Goal: Check status: Check status

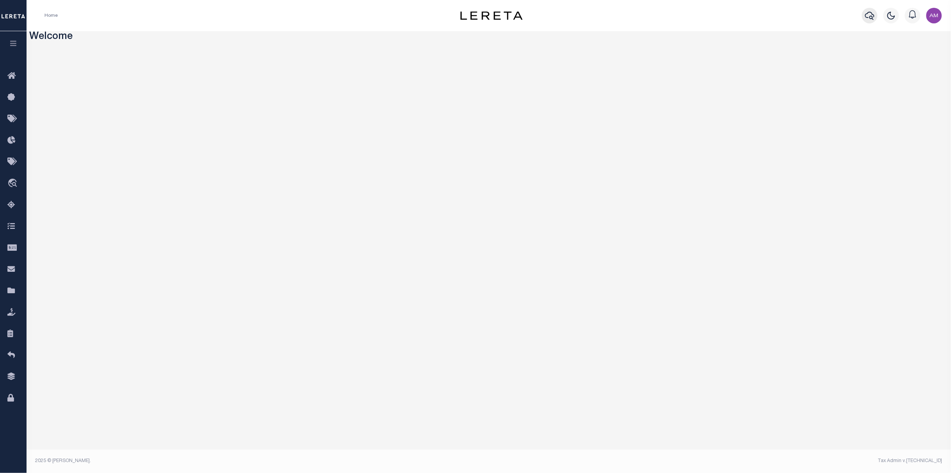
click at [877, 12] on button "button" at bounding box center [870, 16] width 16 height 16
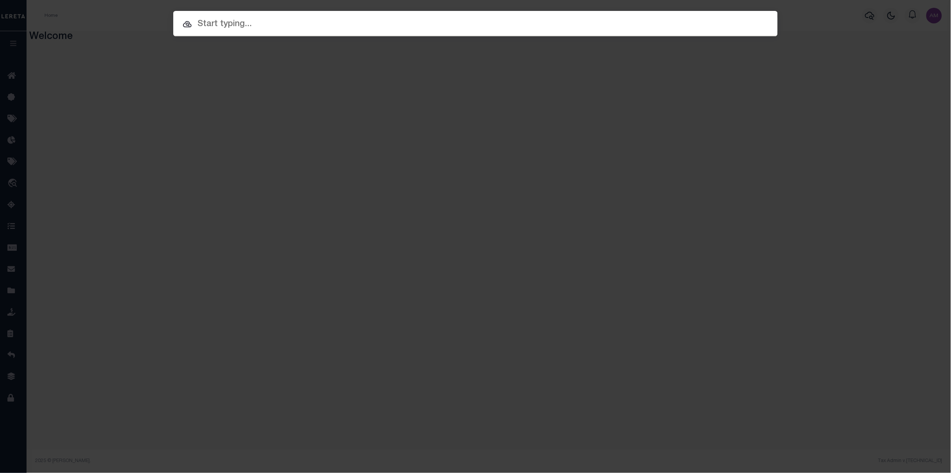
drag, startPoint x: 710, startPoint y: 32, endPoint x: 694, endPoint y: 22, distance: 18.4
click at [709, 32] on div at bounding box center [475, 23] width 604 height 25
paste input "175000194"
type input "175000194"
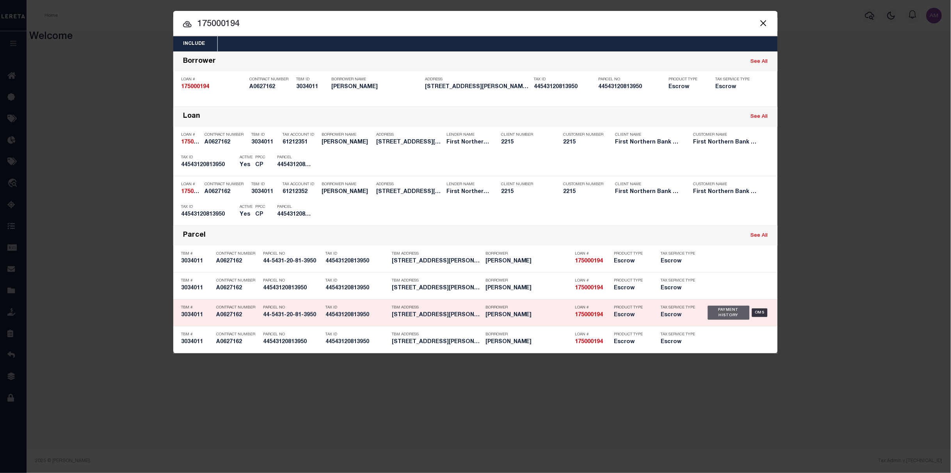
click at [725, 309] on div "Payment History" at bounding box center [729, 313] width 42 height 14
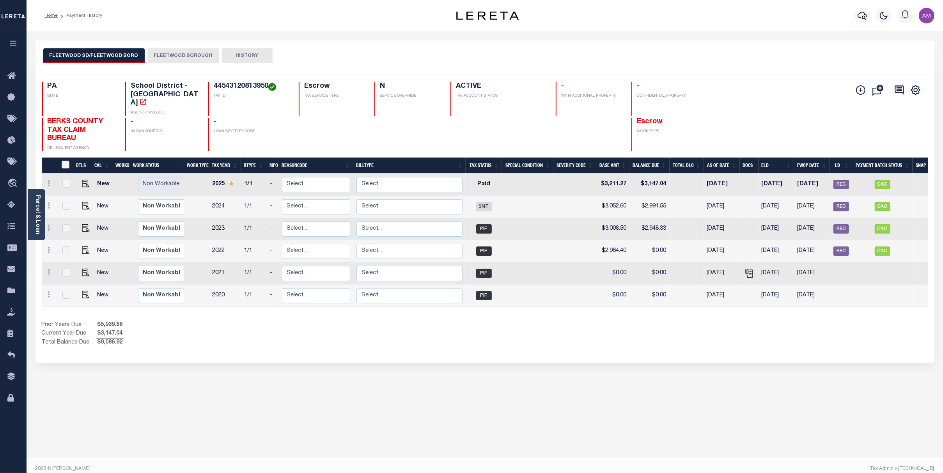
click at [185, 35] on div "Parcel & Loan Loan Details 175000194 LOAN NO NVT" at bounding box center [485, 256] width 911 height 450
click at [193, 51] on button "FLEETWOOD BOROUGH" at bounding box center [183, 55] width 71 height 15
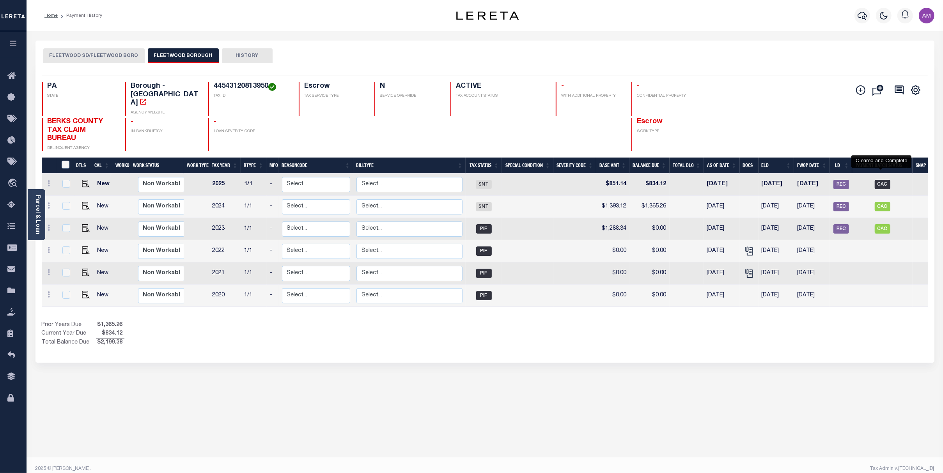
click at [884, 180] on span "CAC" at bounding box center [883, 184] width 16 height 9
checkbox input "true"
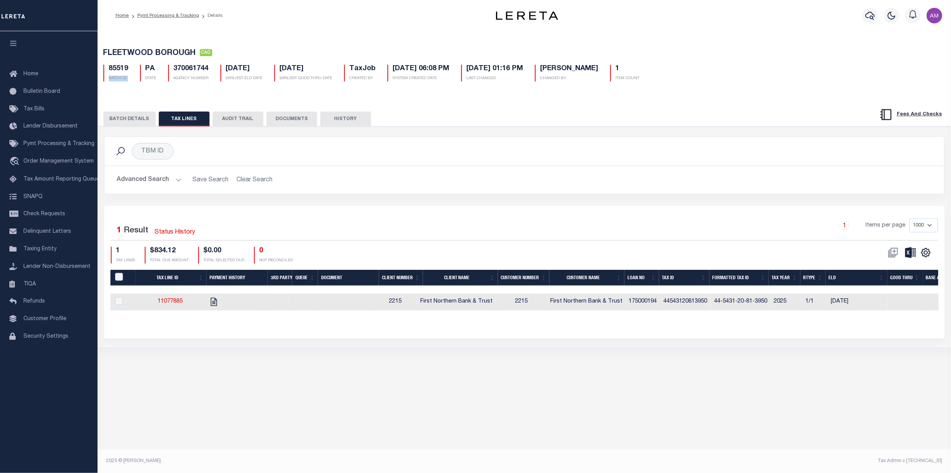
drag, startPoint x: 132, startPoint y: 73, endPoint x: 107, endPoint y: 76, distance: 25.9
click at [107, 76] on div "85519 BATCH ID PA STATE 370061744 AGENCY NUMBER [DATE] EARLIEST ELD DATE [DATE]…" at bounding box center [525, 70] width 854 height 23
drag, startPoint x: 107, startPoint y: 76, endPoint x: 135, endPoint y: 74, distance: 28.1
click at [134, 78] on div "PA STATE" at bounding box center [148, 73] width 28 height 17
drag, startPoint x: 135, startPoint y: 67, endPoint x: 105, endPoint y: 69, distance: 30.5
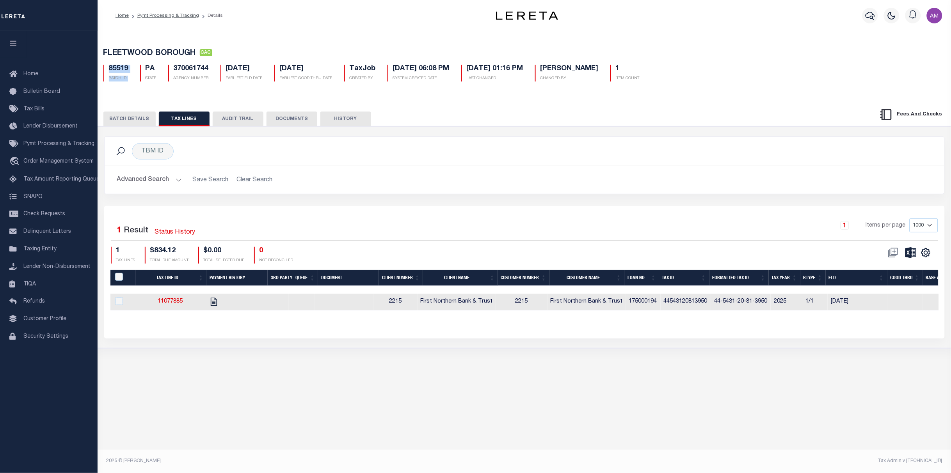
click at [105, 69] on div "85519 BATCH ID PA STATE 370061744 AGENCY NUMBER [DATE] EARLIEST ELD DATE [DATE]…" at bounding box center [525, 70] width 854 height 23
drag, startPoint x: 105, startPoint y: 69, endPoint x: 126, endPoint y: 75, distance: 22.5
click at [126, 80] on p "BATCH ID" at bounding box center [119, 79] width 20 height 6
click at [130, 72] on div "85519 BATCH ID" at bounding box center [116, 73] width 37 height 17
drag, startPoint x: 130, startPoint y: 67, endPoint x: 107, endPoint y: 67, distance: 23.0
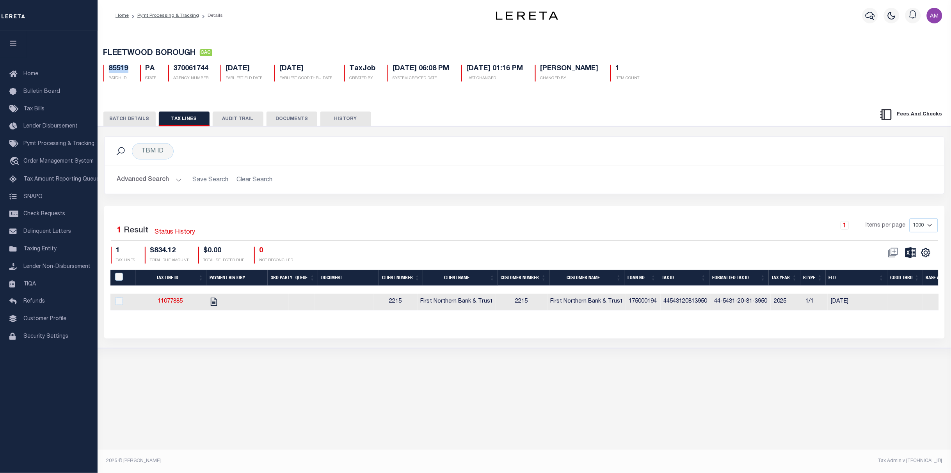
click at [107, 67] on div "85519 BATCH ID" at bounding box center [116, 73] width 37 height 17
drag, startPoint x: 107, startPoint y: 67, endPoint x: 112, endPoint y: 69, distance: 5.1
copy h5 "85519"
click at [115, 16] on link "Home" at bounding box center [121, 15] width 13 height 5
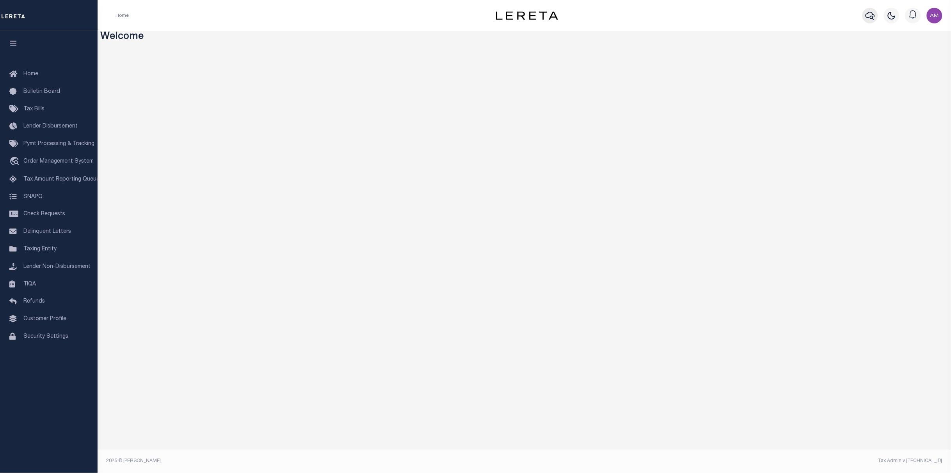
click at [867, 17] on icon "button" at bounding box center [869, 16] width 9 height 8
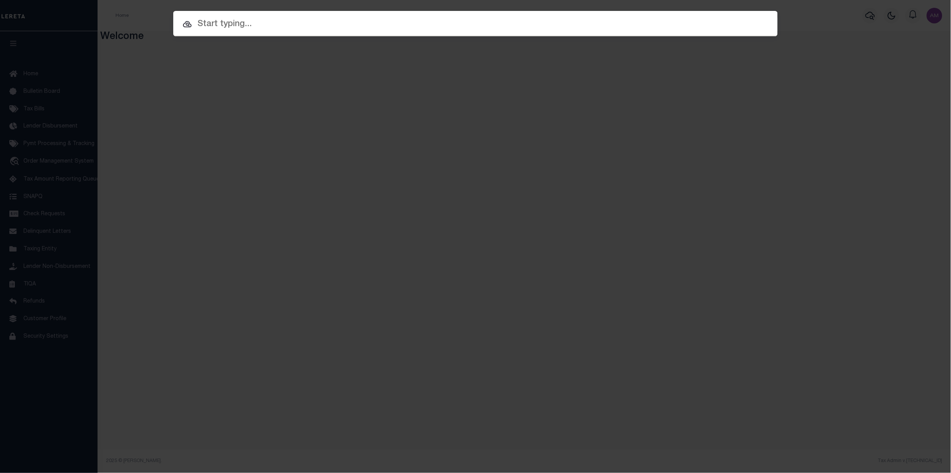
paste input "85519"
type input "85519"
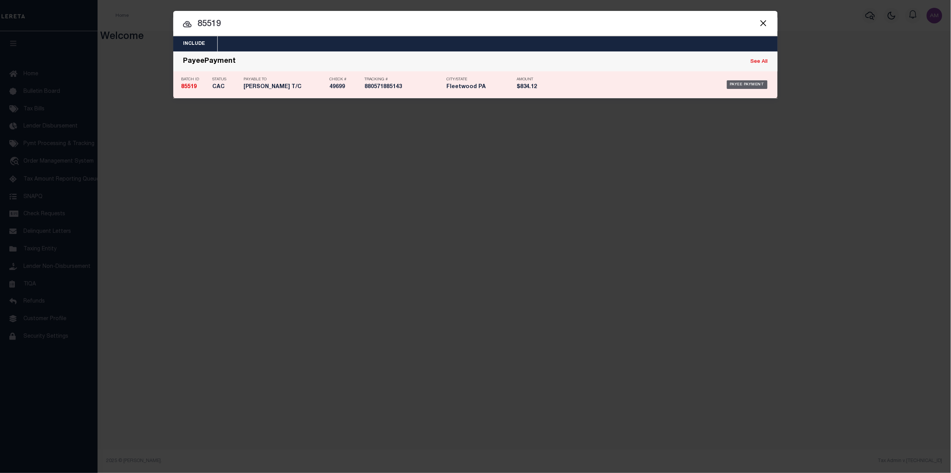
click at [747, 87] on div "Payee Payment" at bounding box center [747, 84] width 41 height 9
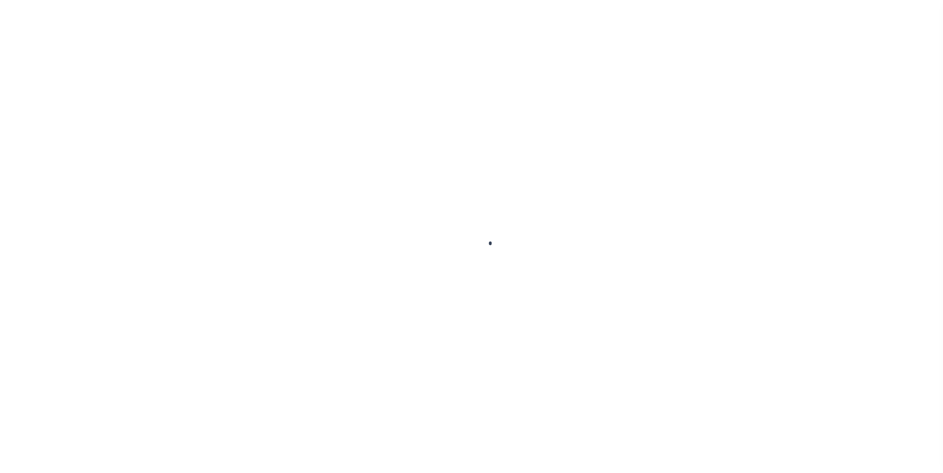
select select "CAC"
type input "[DATE]"
type input "$834.12"
select select "CHK"
type input "49699"
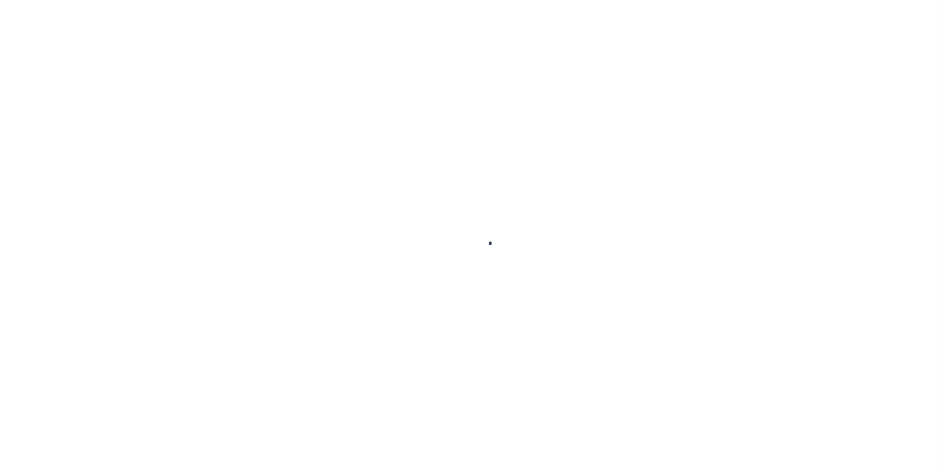
select select "[PERSON_NAME]"
checkbox input "true"
select select "FDX"
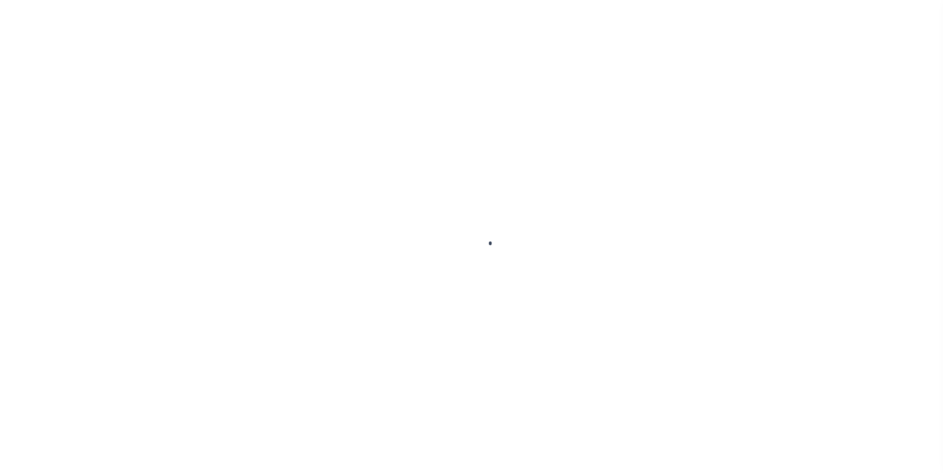
type input "[DATE]"
type input "$9.2"
type input "880571885143"
type input "N"
radio input "true"
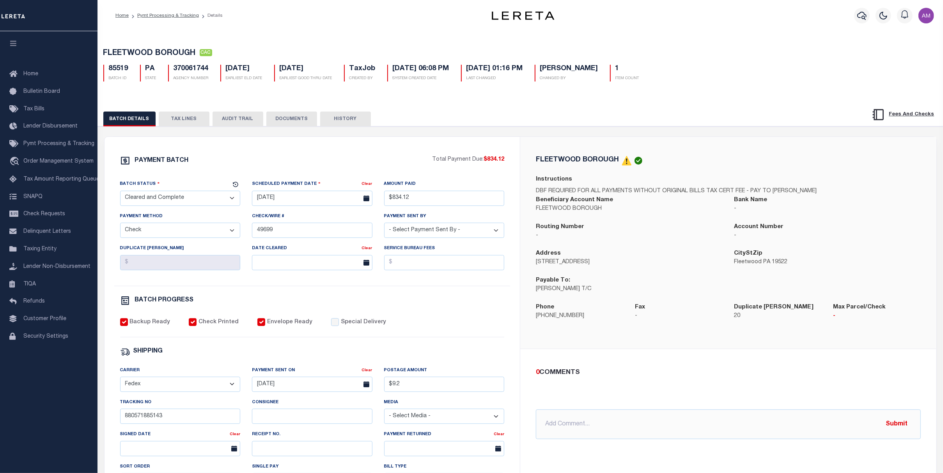
drag, startPoint x: 171, startPoint y: 17, endPoint x: 171, endPoint y: 32, distance: 15.6
click at [171, 17] on link "Pymt Processing & Tracking" at bounding box center [168, 15] width 62 height 5
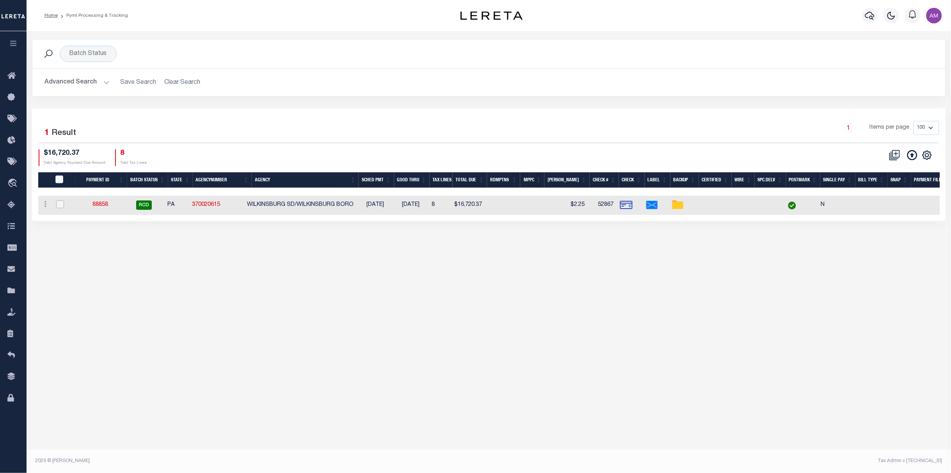
click at [57, 201] on input "checkbox" at bounding box center [60, 205] width 8 height 8
checkbox input "true"
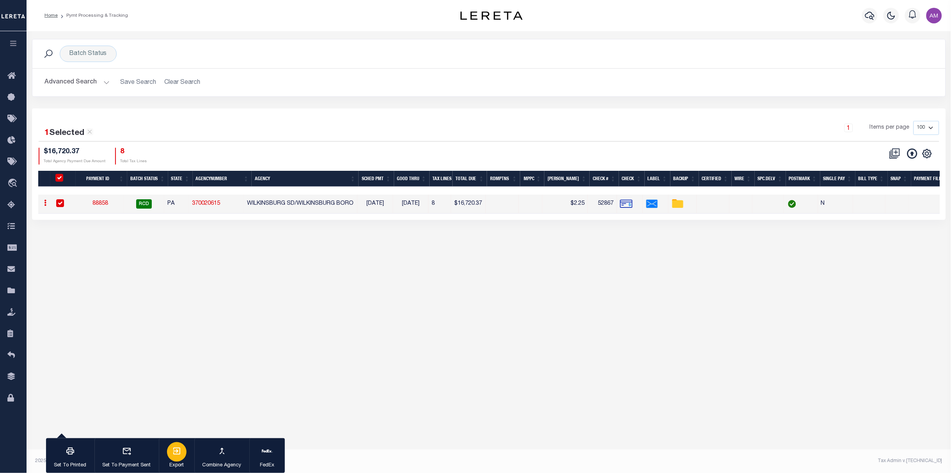
click at [187, 453] on button "Export" at bounding box center [177, 456] width 36 height 35
click at [874, 22] on button "button" at bounding box center [870, 16] width 16 height 16
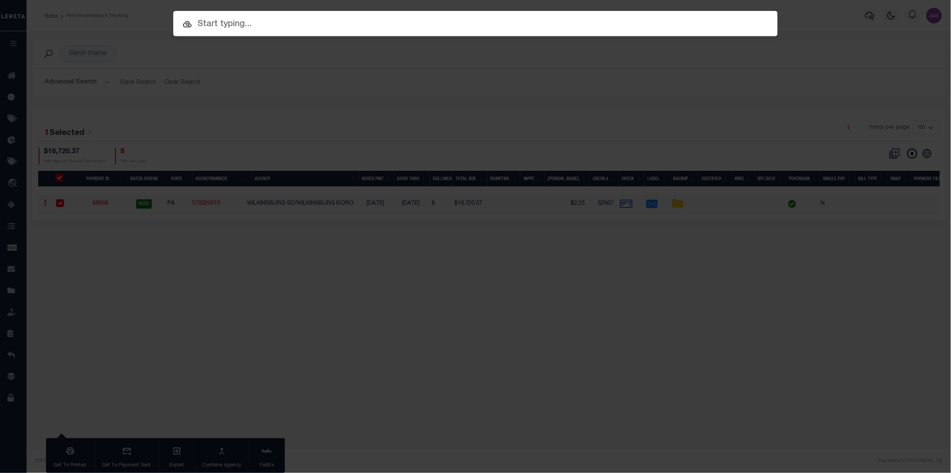
paste input "85519"
type input "85519"
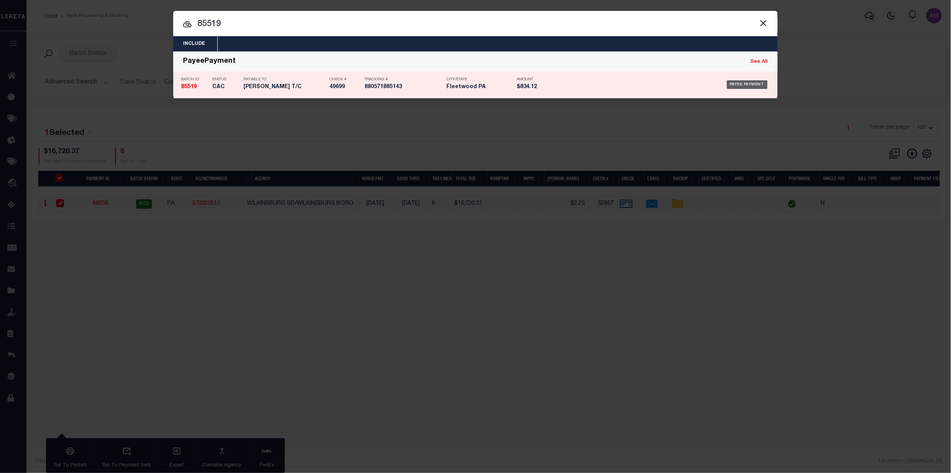
click at [739, 79] on div "Payee Payment" at bounding box center [663, 84] width 214 height 23
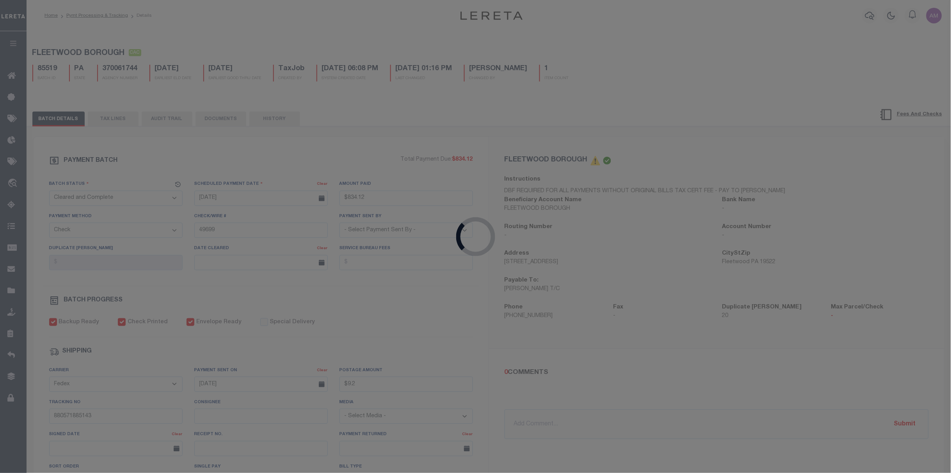
type input "$834.12"
type input "$9.2"
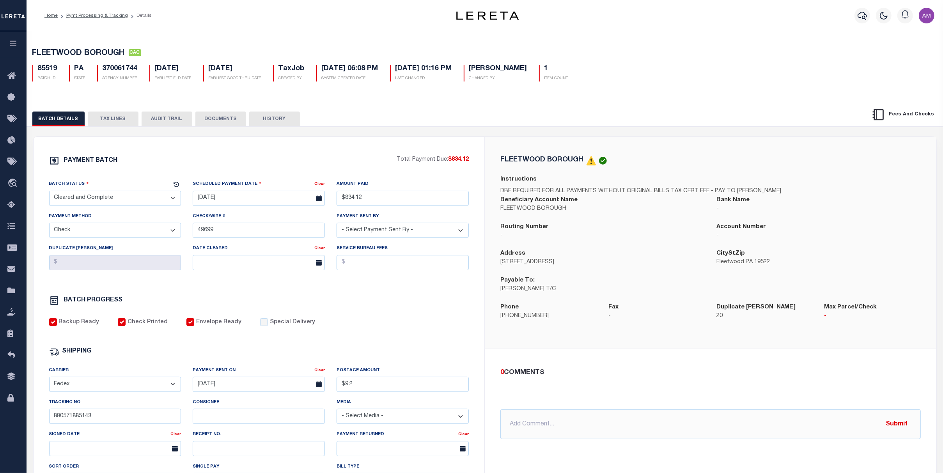
click at [114, 117] on button "TAX LINES" at bounding box center [113, 119] width 51 height 15
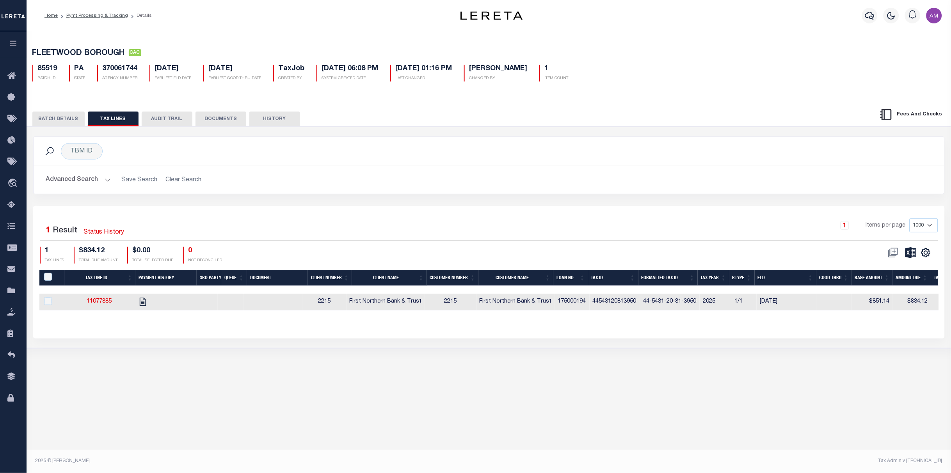
click at [68, 124] on button "BATCH DETAILS" at bounding box center [58, 119] width 52 height 15
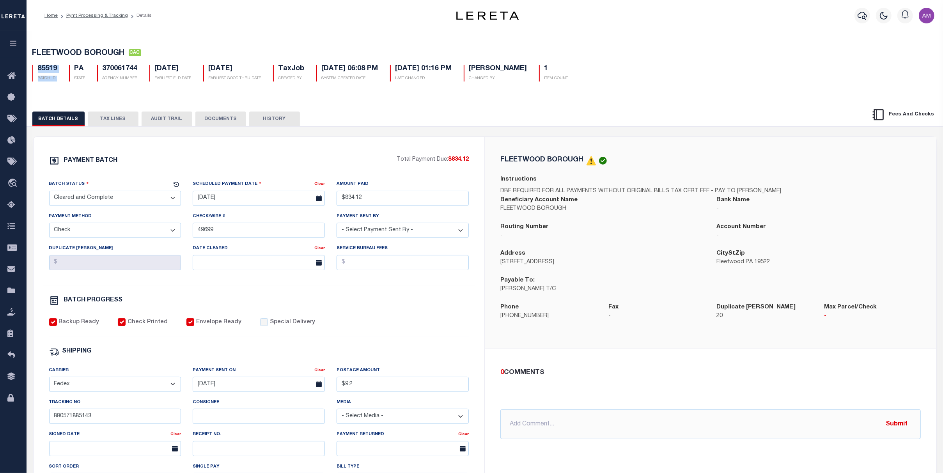
drag, startPoint x: 63, startPoint y: 67, endPoint x: 32, endPoint y: 71, distance: 31.5
click at [32, 71] on div "85519 BATCH ID PA STATE 370061744 AGENCY NUMBER [DATE] EARLIEST ELD DATE [DATE]…" at bounding box center [485, 70] width 917 height 23
click at [36, 71] on div "85519 BATCH ID" at bounding box center [44, 73] width 25 height 17
click at [38, 67] on h5 "85519" at bounding box center [48, 69] width 20 height 9
click at [108, 18] on link "Pymt Processing & Tracking" at bounding box center [97, 15] width 62 height 5
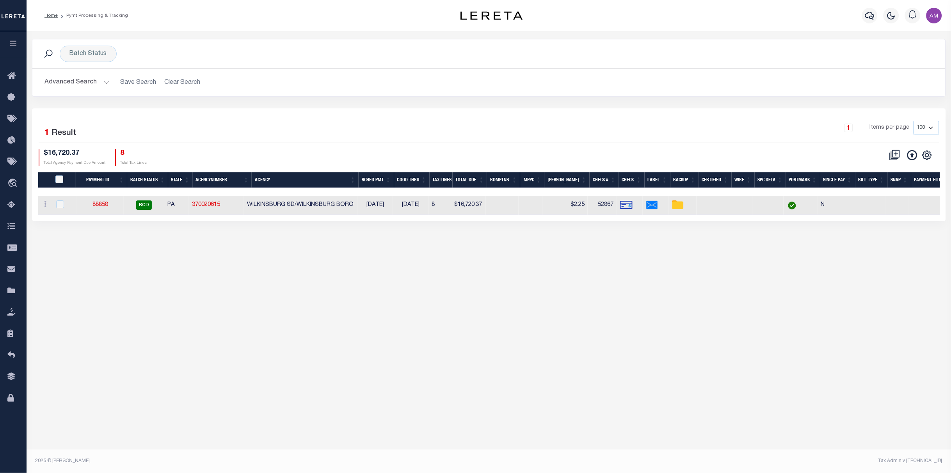
click at [69, 87] on button "Advanced Search" at bounding box center [77, 82] width 65 height 15
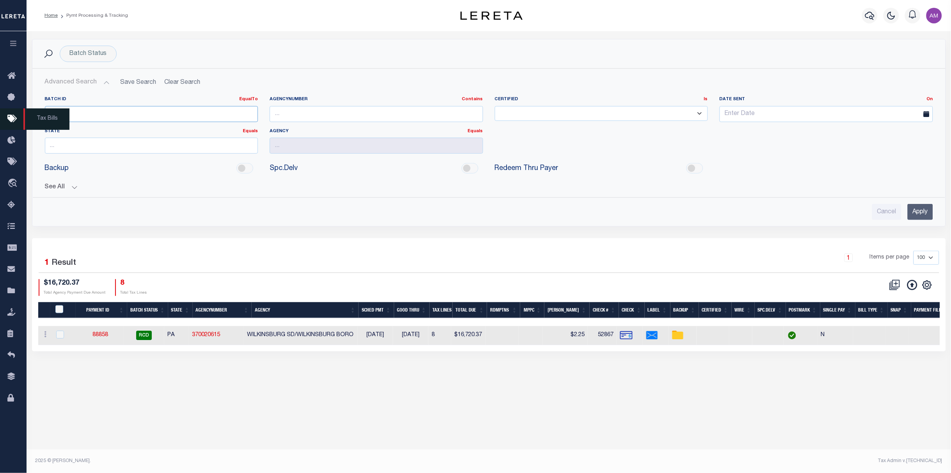
drag, startPoint x: 77, startPoint y: 115, endPoint x: 26, endPoint y: 125, distance: 51.7
click at [26, 125] on div "Home Pymt Processing & Tracking" at bounding box center [475, 228] width 951 height 457
click at [874, 14] on icon "button" at bounding box center [869, 15] width 9 height 9
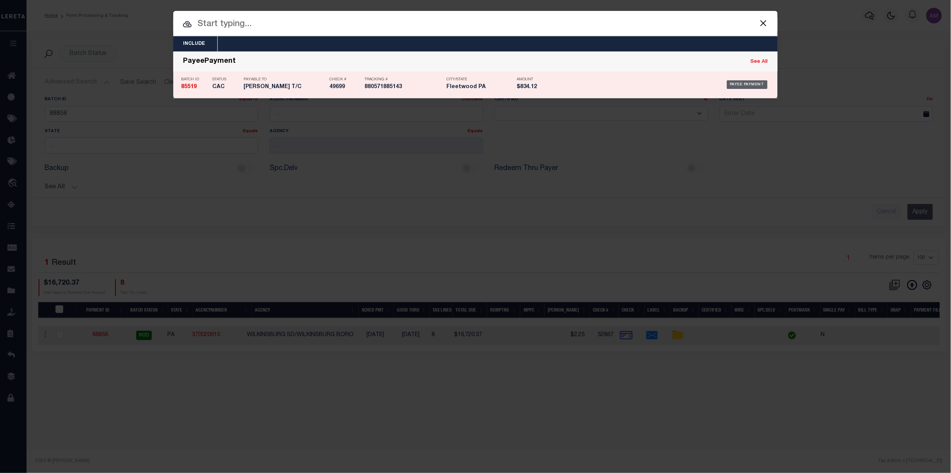
click at [756, 84] on div "Payee Payment" at bounding box center [747, 84] width 41 height 9
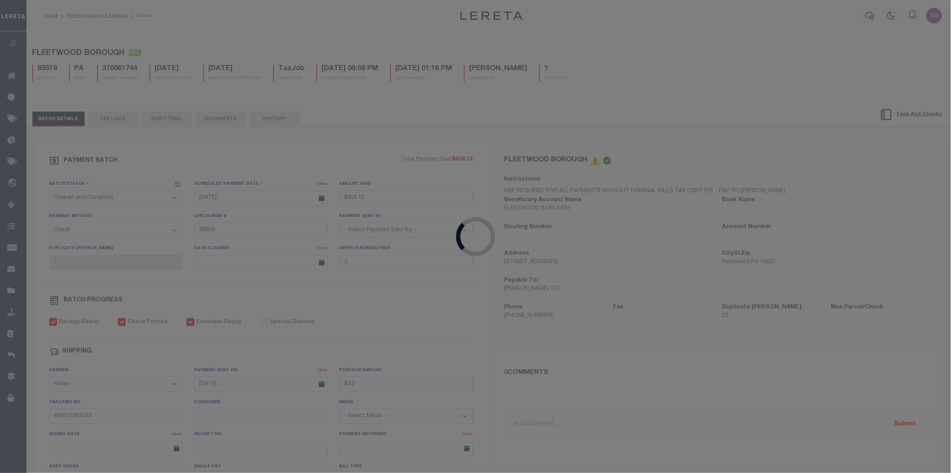
type input "$834.12"
type input "$9.2"
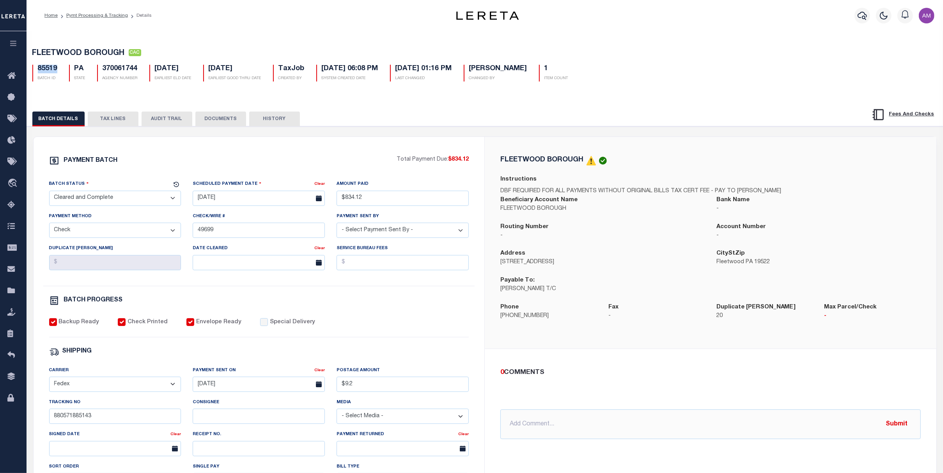
drag, startPoint x: 59, startPoint y: 67, endPoint x: 28, endPoint y: 73, distance: 31.4
click at [28, 73] on div "85519 BATCH ID" at bounding box center [45, 73] width 37 height 17
drag, startPoint x: 28, startPoint y: 73, endPoint x: 55, endPoint y: 72, distance: 26.9
click at [80, 13] on link "Pymt Processing & Tracking" at bounding box center [97, 15] width 62 height 5
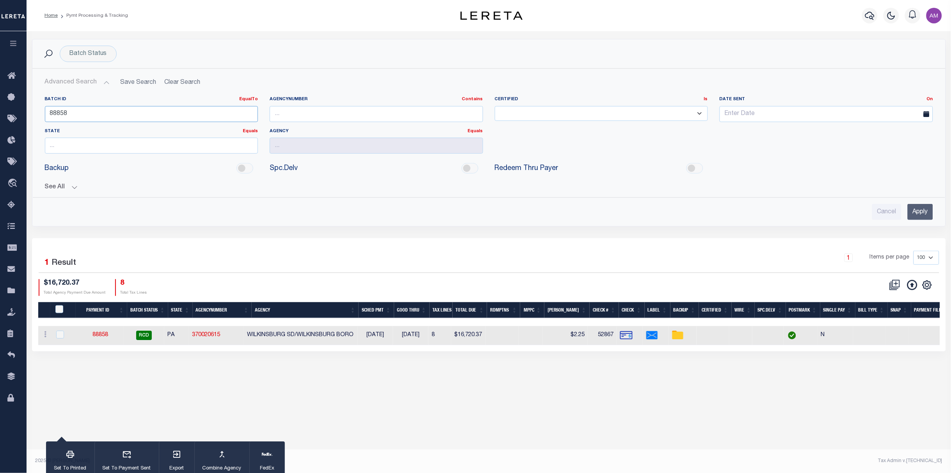
click at [71, 113] on input "88858" at bounding box center [151, 114] width 213 height 16
click at [71, 112] on input "88858" at bounding box center [151, 114] width 213 height 16
paste input "5519"
type input "85519"
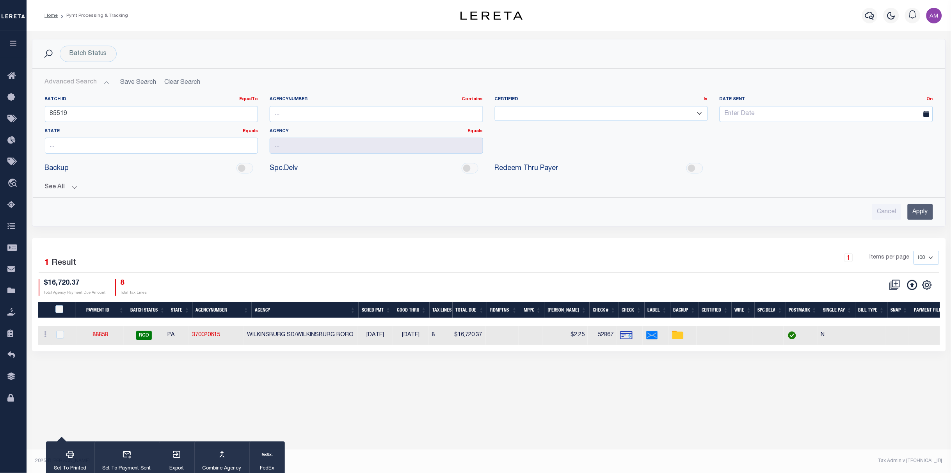
click at [934, 217] on div "Cancel Apply" at bounding box center [489, 209] width 901 height 22
click at [929, 217] on input "Apply" at bounding box center [920, 212] width 25 height 16
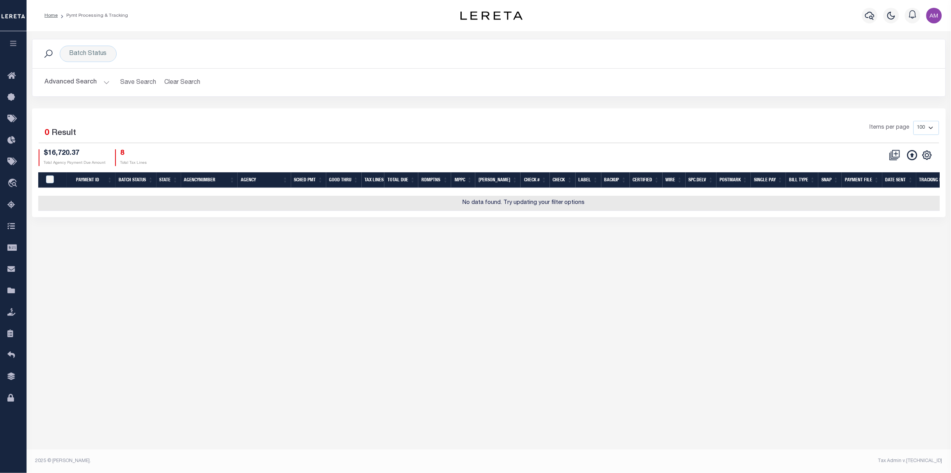
click at [98, 77] on button "Advanced Search" at bounding box center [77, 82] width 65 height 15
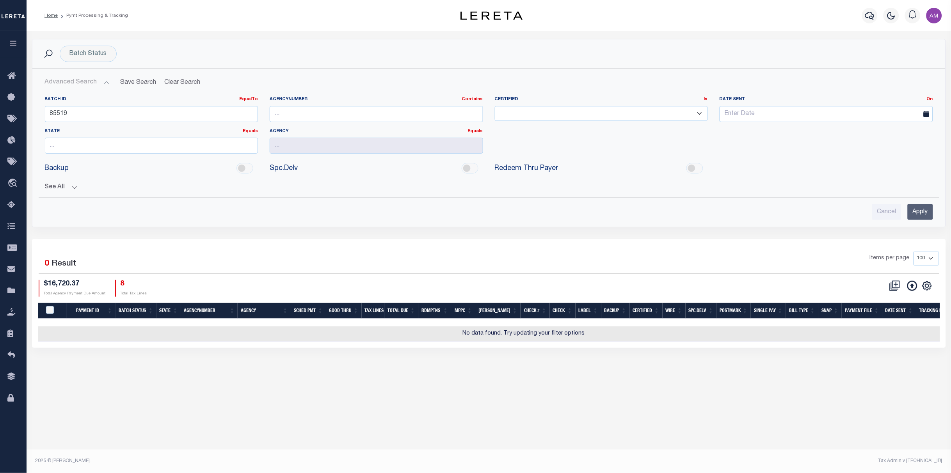
click at [67, 186] on button "See All" at bounding box center [489, 187] width 888 height 7
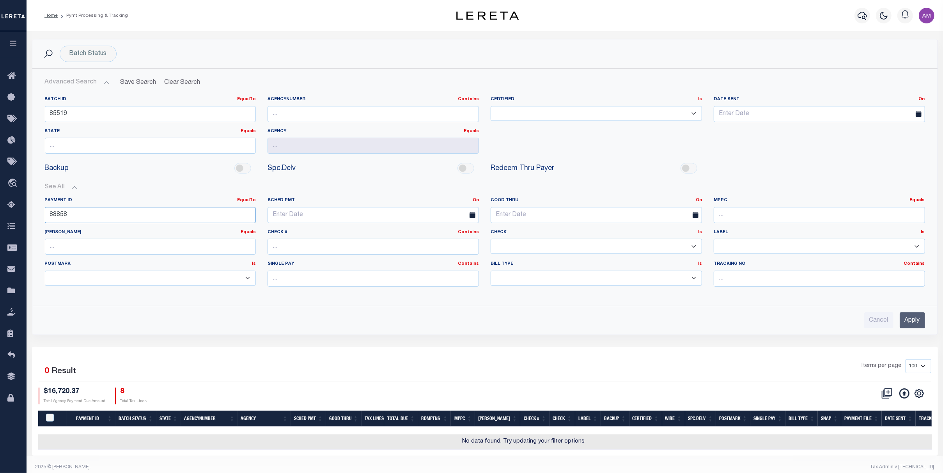
drag, startPoint x: 139, startPoint y: 207, endPoint x: 117, endPoint y: 219, distance: 25.5
click at [117, 219] on div "Payment ID EqualTo Equals Is Not Equal To Is Greater Than Is Less Than 88858" at bounding box center [150, 210] width 211 height 26
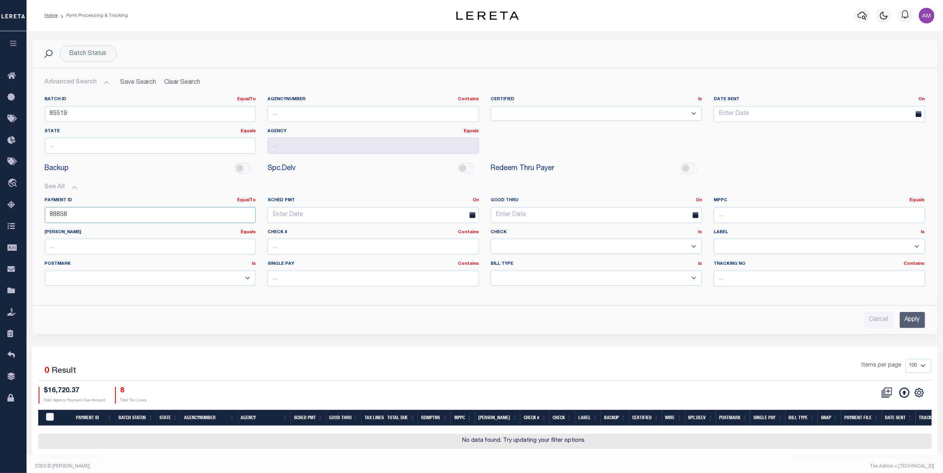
click at [111, 221] on input "88858" at bounding box center [150, 215] width 211 height 16
type input "8"
click at [917, 315] on input "Apply" at bounding box center [912, 320] width 25 height 16
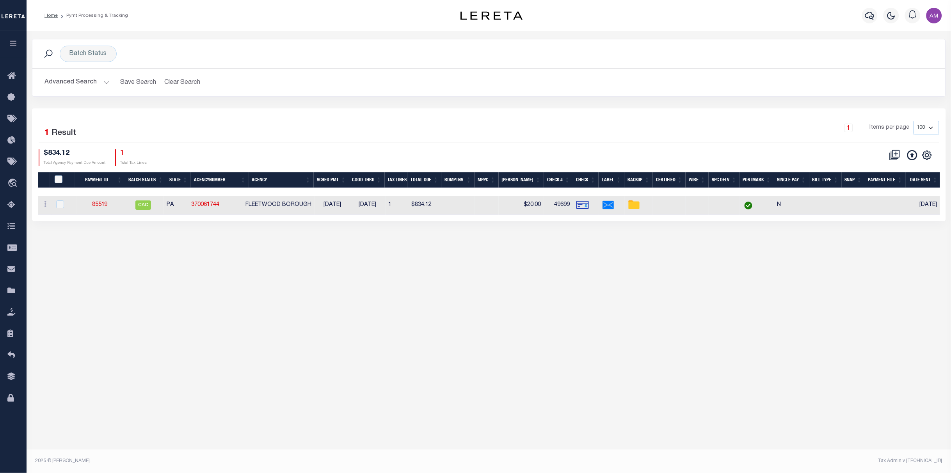
click at [93, 203] on td "85519" at bounding box center [100, 205] width 46 height 19
checkbox input "true"
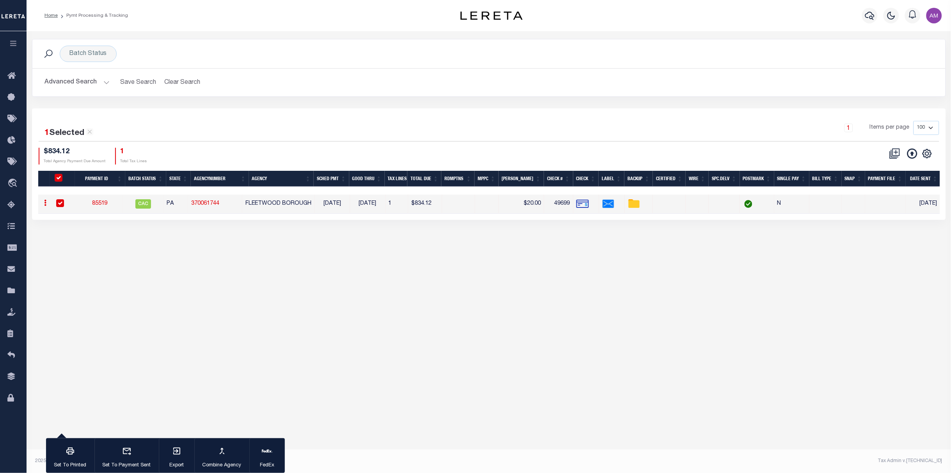
click at [98, 203] on link "85519" at bounding box center [100, 203] width 16 height 5
type input "$834.12"
type input "$9.2"
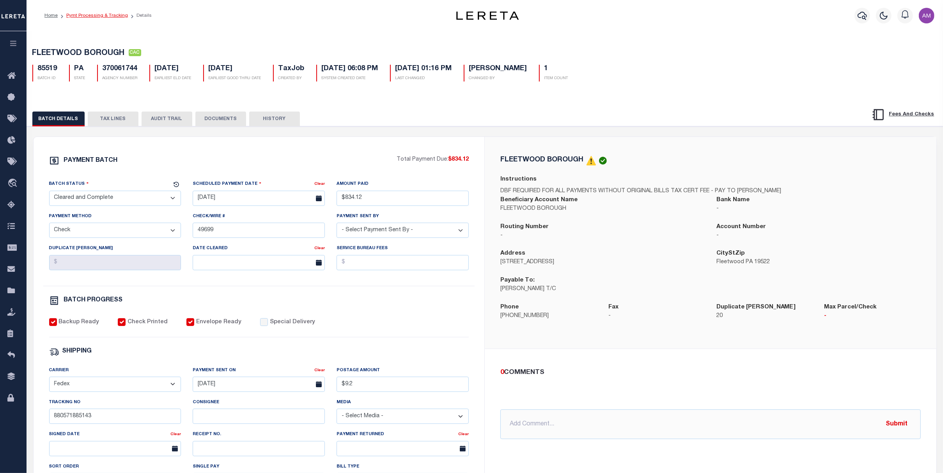
click at [119, 14] on link "Pymt Processing & Tracking" at bounding box center [97, 15] width 62 height 5
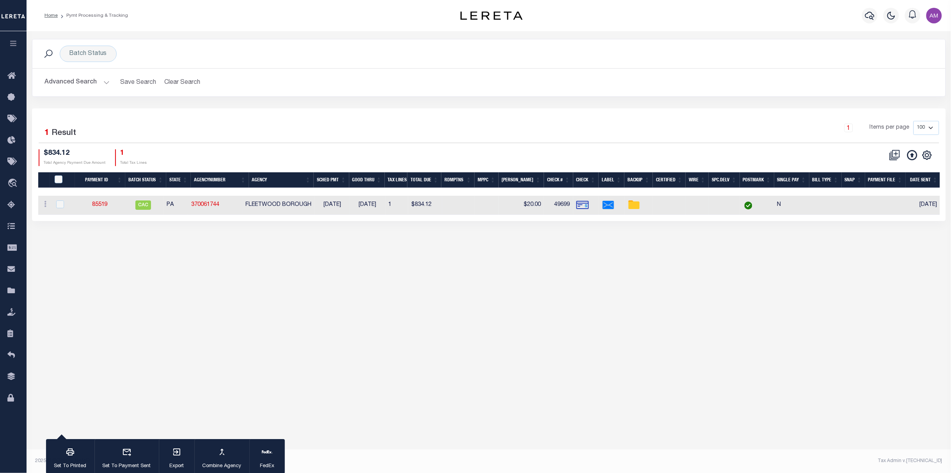
click at [64, 203] on div at bounding box center [64, 205] width 19 height 9
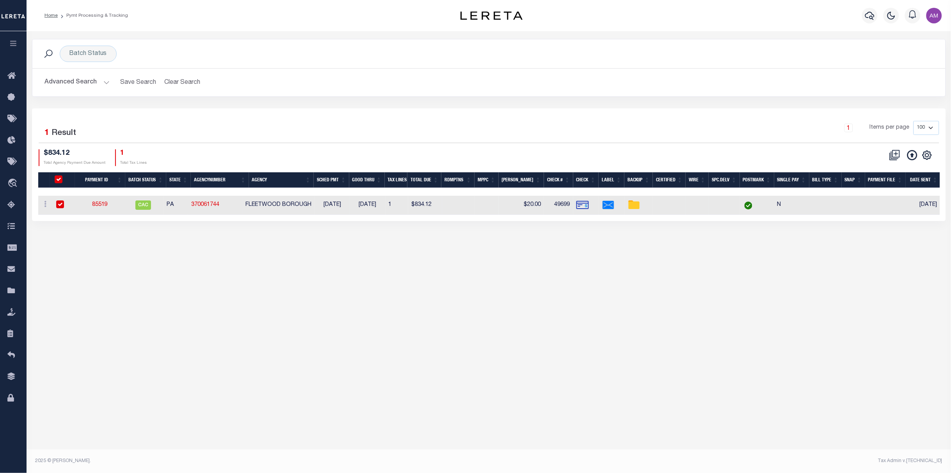
checkbox input "true"
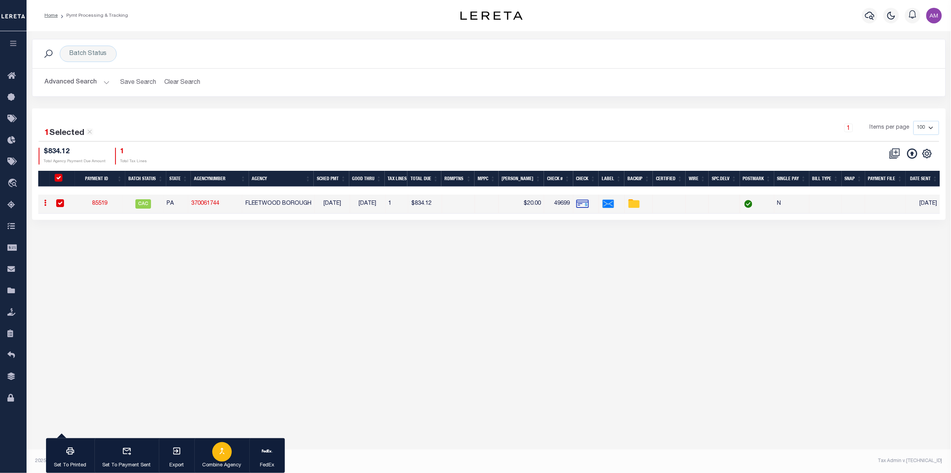
click at [194, 457] on button "Combine Agency" at bounding box center [221, 456] width 55 height 35
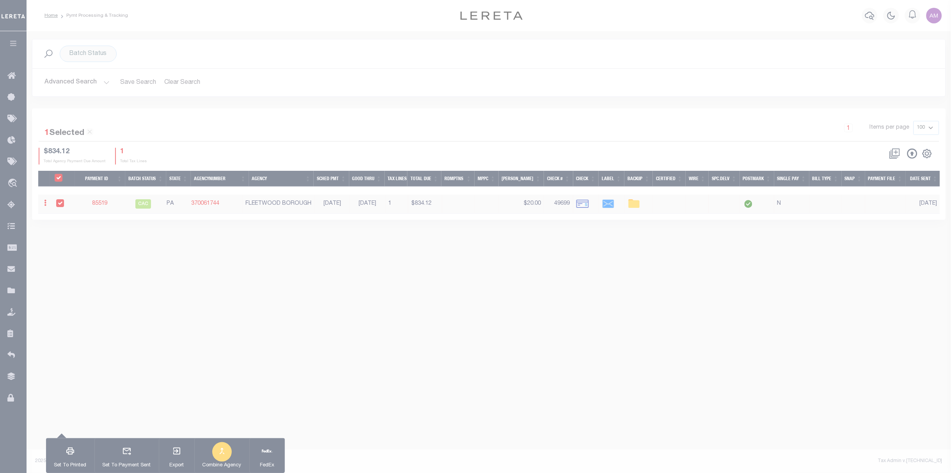
click at [194, 457] on body "Home Pymt Processing & Tracking Profile" at bounding box center [475, 228] width 951 height 457
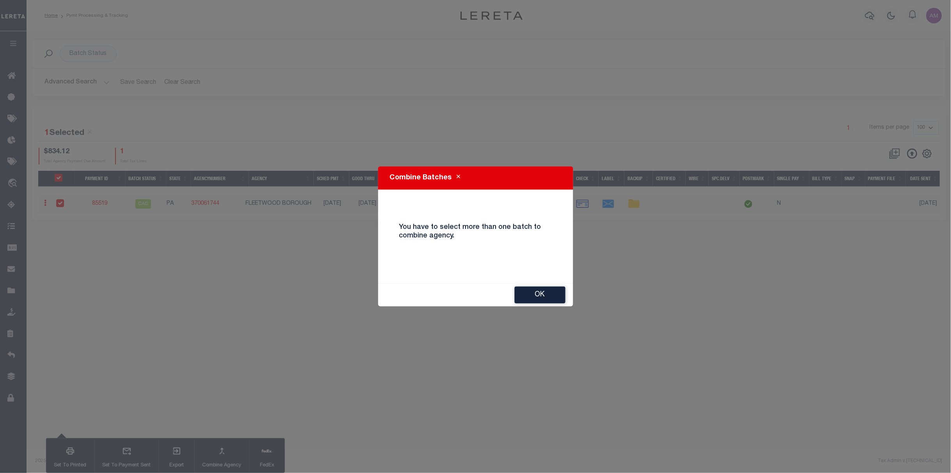
drag, startPoint x: 549, startPoint y: 300, endPoint x: 382, endPoint y: 353, distance: 175.0
click at [547, 300] on button "OK" at bounding box center [540, 295] width 51 height 17
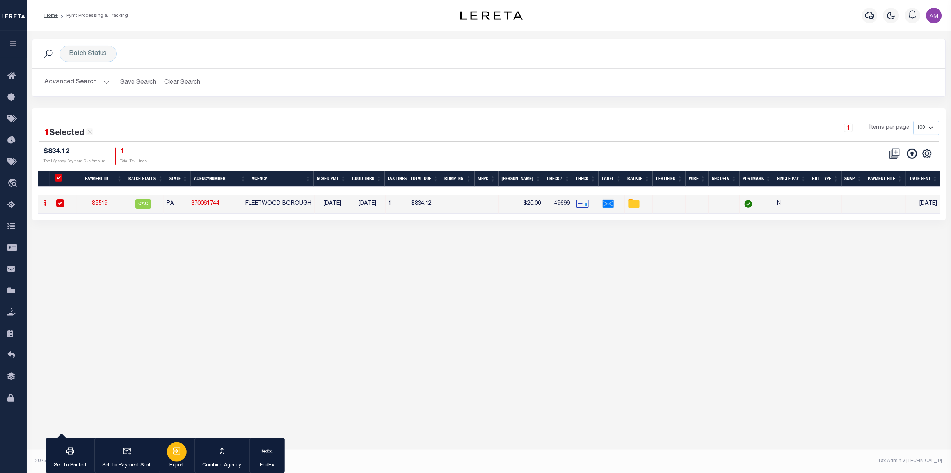
click at [187, 449] on button "Export" at bounding box center [177, 456] width 36 height 35
click at [105, 203] on link "85519" at bounding box center [100, 203] width 16 height 5
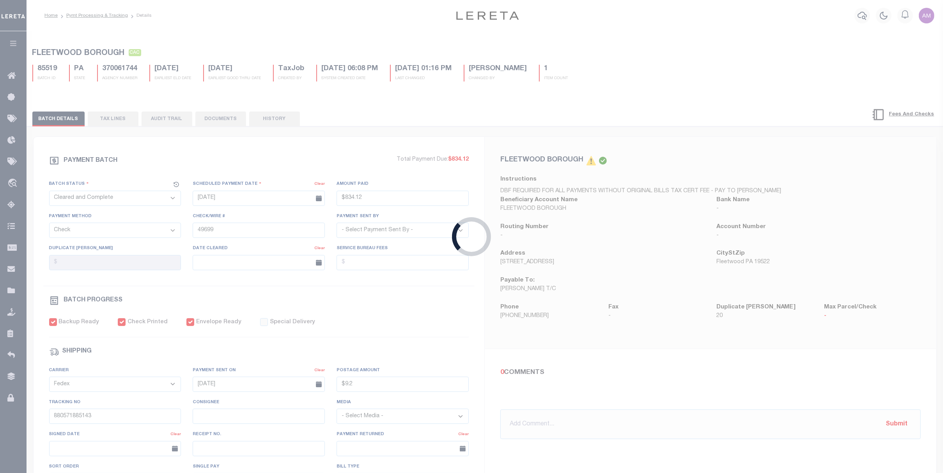
type input "$834.12"
type input "$9.2"
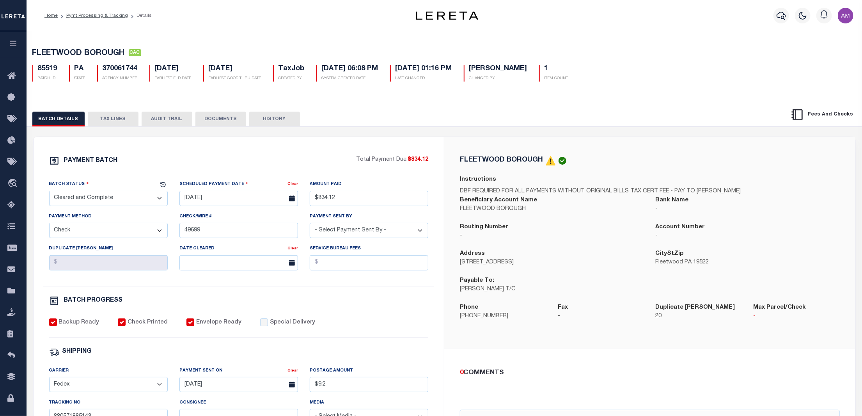
drag, startPoint x: 82, startPoint y: 98, endPoint x: 80, endPoint y: 94, distance: 4.4
click at [80, 94] on div "FLEETWOOD BOROUGH CAC 85519 BATCH ID PA STATE 370061744 AGENCY NUMBER TaxJob 1" at bounding box center [445, 331] width 844 height 602
click at [223, 124] on button "DOCUMENTS" at bounding box center [220, 119] width 51 height 15
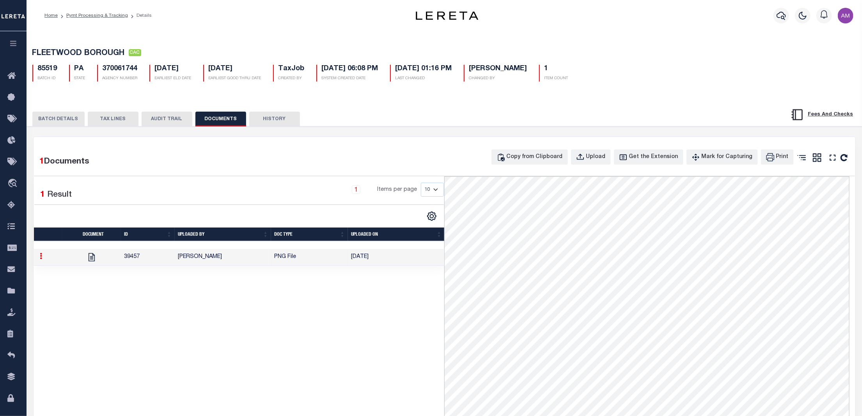
click at [67, 113] on button "BATCH DETAILS" at bounding box center [58, 119] width 52 height 15
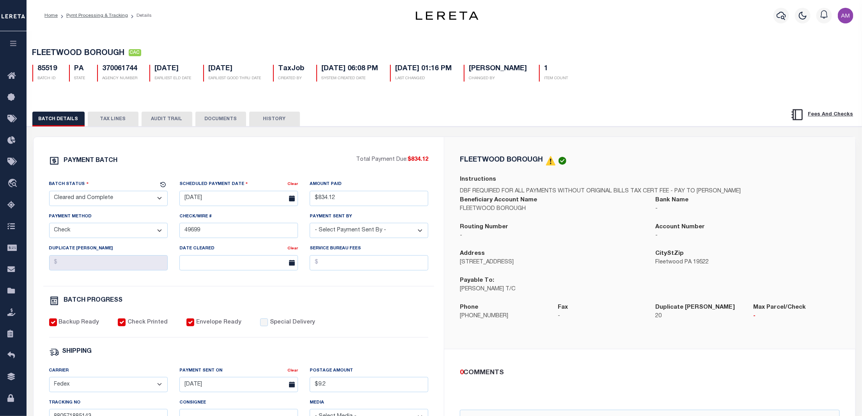
click at [113, 115] on button "TAX LINES" at bounding box center [113, 119] width 51 height 15
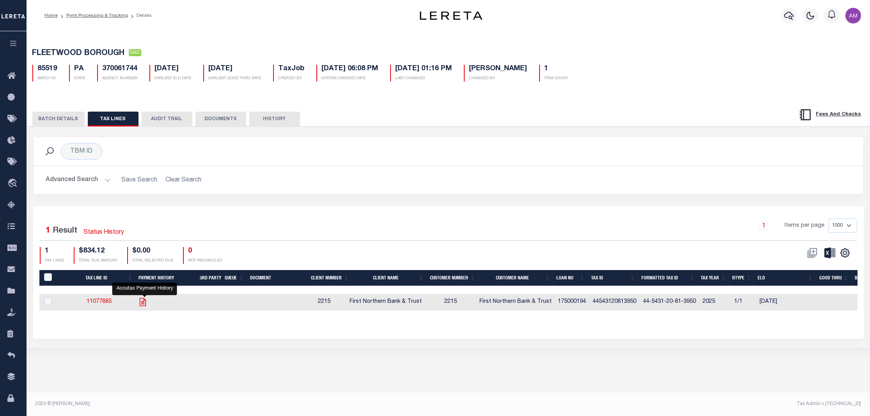
click at [147, 303] on icon "" at bounding box center [143, 302] width 10 height 10
checkbox input "true"
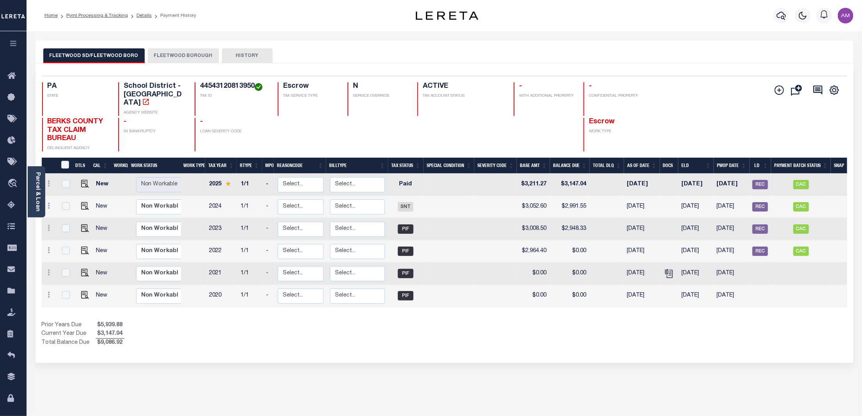
click at [162, 53] on button "FLEETWOOD BOROUGH" at bounding box center [183, 55] width 71 height 15
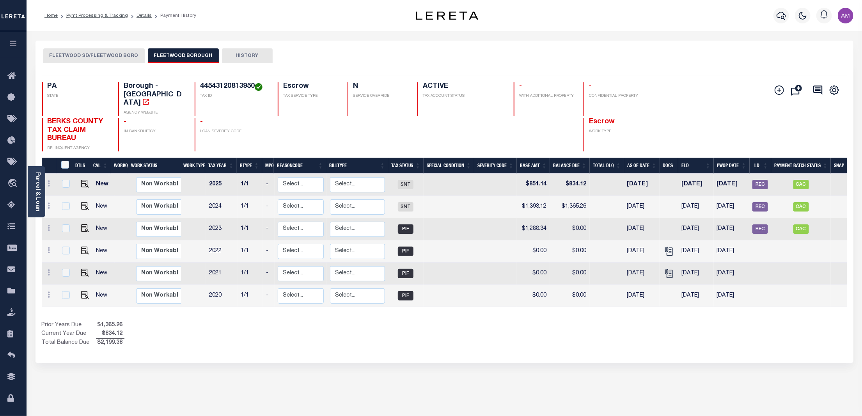
click at [89, 61] on button "FLEETWOOD SD/FLEETWOOD BORO" at bounding box center [93, 55] width 101 height 15
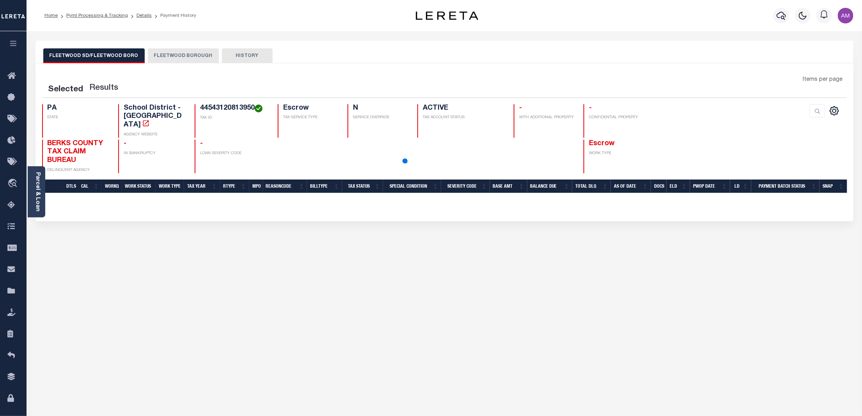
click at [157, 59] on button "FLEETWOOD BOROUGH" at bounding box center [183, 55] width 71 height 15
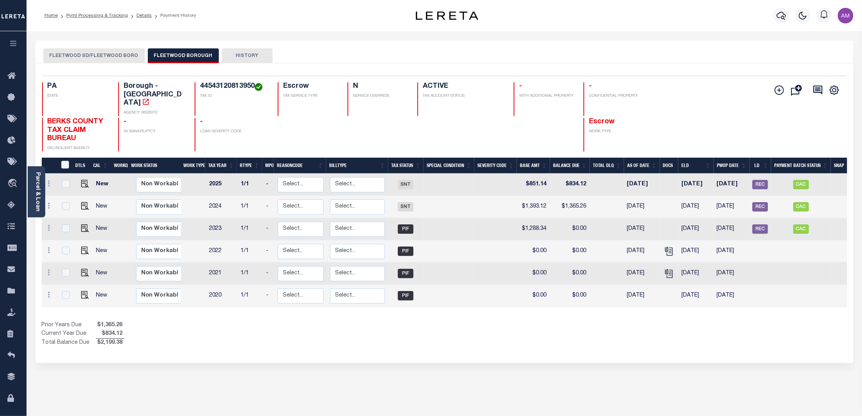
click at [82, 56] on button "FLEETWOOD SD/FLEETWOOD BORO" at bounding box center [93, 55] width 101 height 15
